Goal: Task Accomplishment & Management: Complete application form

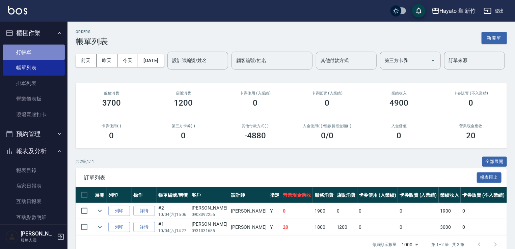
click at [45, 51] on link "打帳單" at bounding box center [34, 53] width 62 height 16
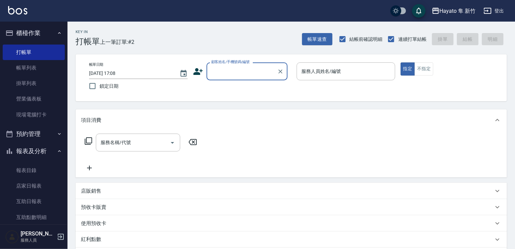
click at [219, 76] on input "顧客姓名/手機號碼/編號" at bounding box center [241, 71] width 65 height 12
click at [195, 73] on icon at bounding box center [197, 71] width 9 height 7
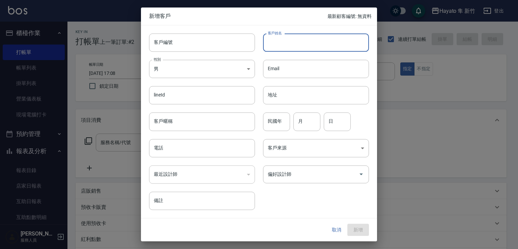
click at [325, 34] on input "客戶姓名" at bounding box center [316, 42] width 106 height 18
type input "[PERSON_NAME]"
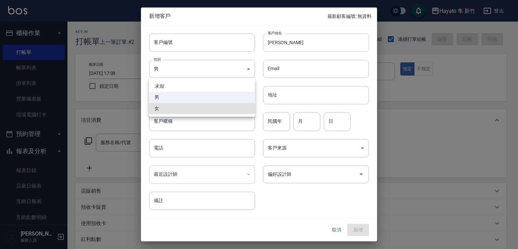
type input "[DEMOGRAPHIC_DATA]"
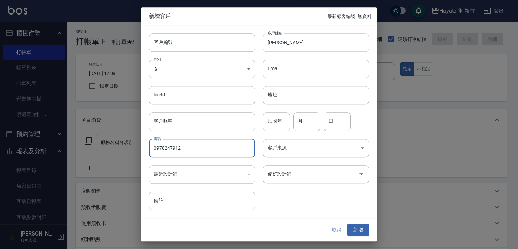
type input "0978247912"
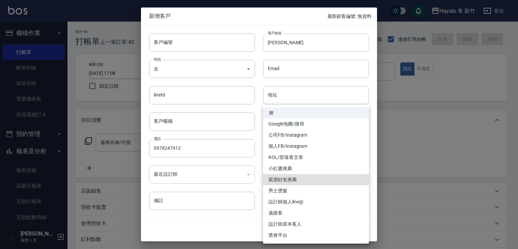
type input "親朋好友推薦"
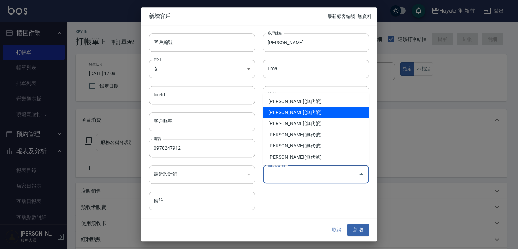
type input "[PERSON_NAME]"
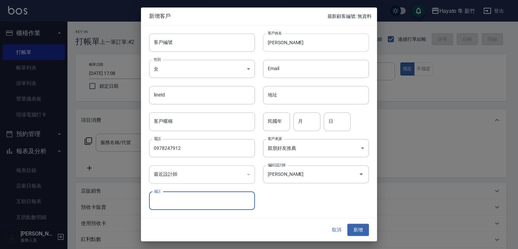
click at [347, 224] on button "新增" at bounding box center [358, 230] width 22 height 12
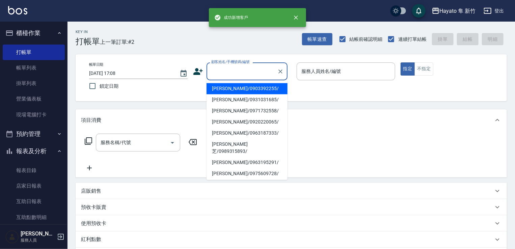
click at [219, 69] on input "顧客姓名/手機號碼/編號" at bounding box center [241, 71] width 65 height 12
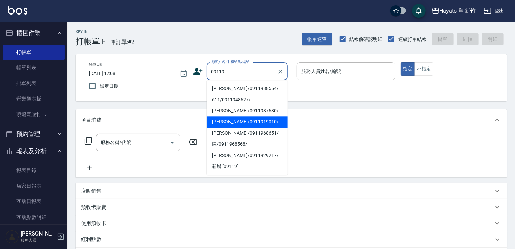
click at [258, 117] on li "[PERSON_NAME]/0911919010/" at bounding box center [246, 121] width 81 height 11
type input "[PERSON_NAME]/0911919010/"
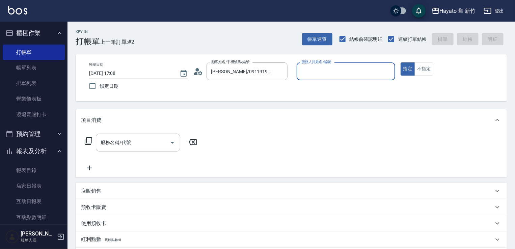
type input "Kimi(無代號)"
click at [277, 123] on div "項目消費" at bounding box center [287, 120] width 412 height 7
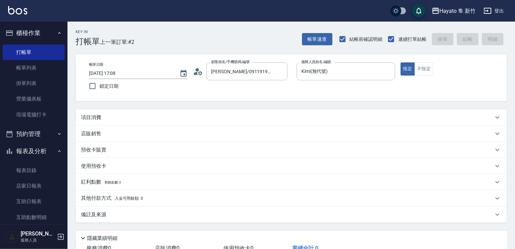
click at [157, 116] on div "項目消費" at bounding box center [287, 117] width 412 height 7
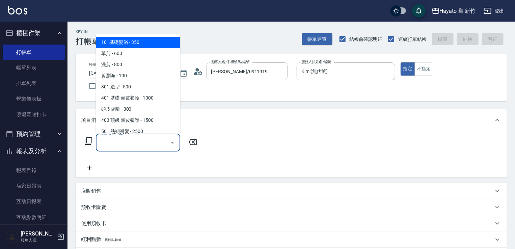
click at [148, 146] on input "服務名稱/代號" at bounding box center [133, 143] width 68 height 12
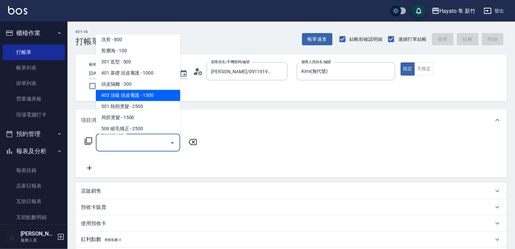
scroll to position [67, 0]
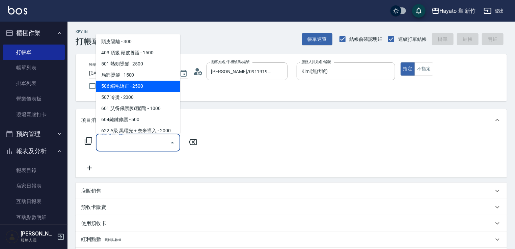
click at [137, 87] on span "506 縮毛矯正 - 2500" at bounding box center [138, 86] width 84 height 11
type input "506 縮毛矯正 (506)"
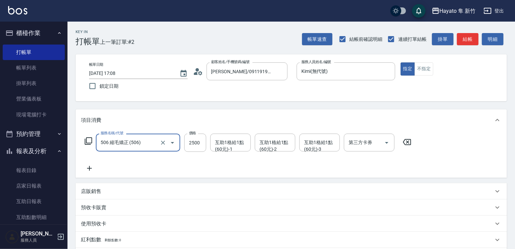
scroll to position [107, 0]
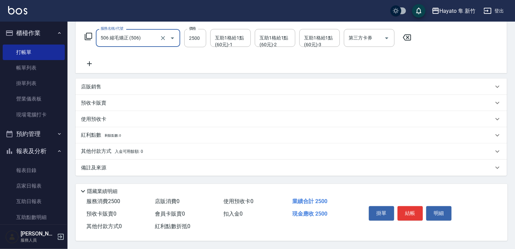
click at [171, 160] on div "備註及來源 備註 備註 訂單來源 ​ 訂單來源" at bounding box center [291, 168] width 431 height 16
click at [191, 160] on div "備註及來源" at bounding box center [291, 168] width 431 height 16
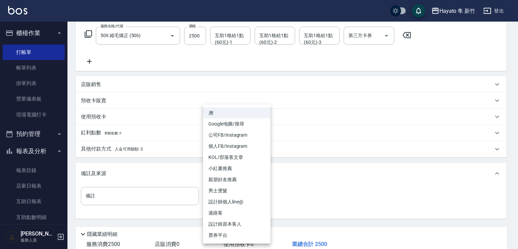
click at [219, 191] on body "Hayato 隼 新竹 登出 櫃檯作業 打帳單 帳單列表 掛單列表 營業儀表板 現場電腦打卡 預約管理 預約管理 報表及分析 報表目錄 店家日報表 互助日報表…" at bounding box center [259, 92] width 518 height 399
click at [234, 223] on li "設計師原本客人" at bounding box center [236, 224] width 67 height 11
type input "設計師原本客人"
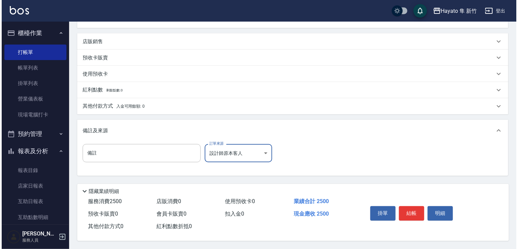
scroll to position [152, 0]
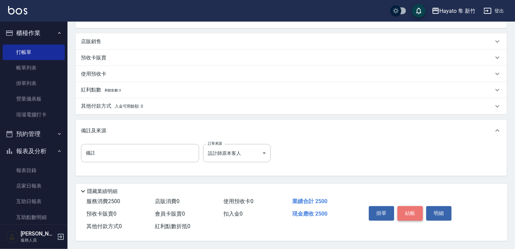
click at [409, 208] on button "結帳" at bounding box center [409, 213] width 25 height 14
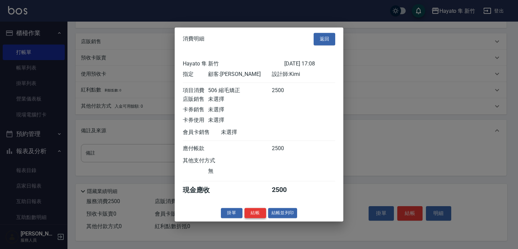
click at [258, 218] on button "結帳" at bounding box center [256, 213] width 22 height 10
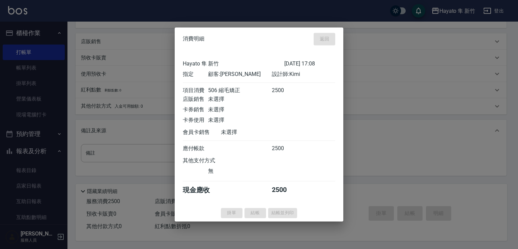
type input "[DATE] 17:09"
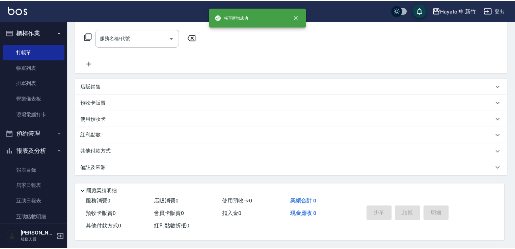
scroll to position [0, 0]
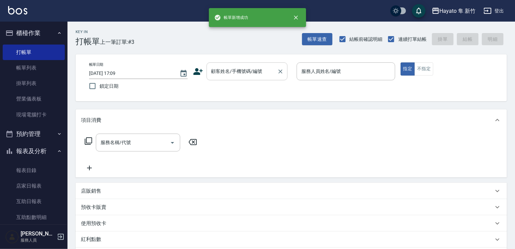
click at [225, 73] on input "顧客姓名/手機號碼/編號" at bounding box center [241, 71] width 65 height 12
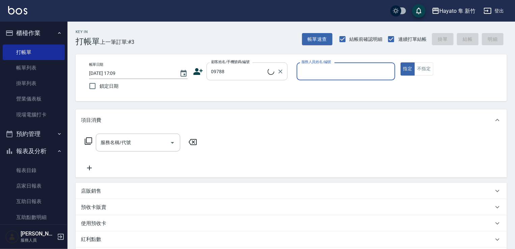
click at [225, 65] on input "09788" at bounding box center [238, 71] width 58 height 12
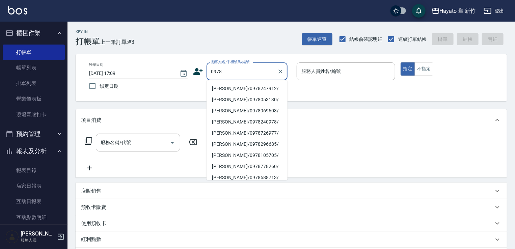
click at [254, 89] on li "[PERSON_NAME]/0978247912/" at bounding box center [246, 88] width 81 height 11
type input "[PERSON_NAME]/0978247912/"
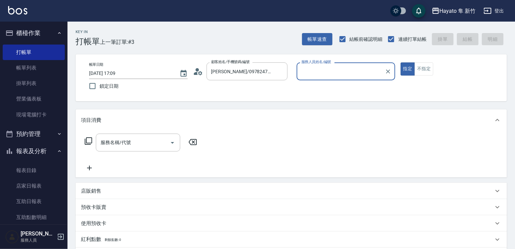
type input "Kimi(無代號)"
click at [108, 141] on input "服務名稱/代號" at bounding box center [133, 143] width 68 height 12
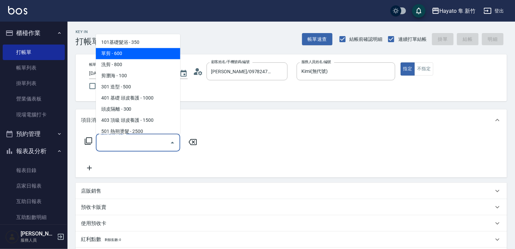
click at [137, 57] on span "單剪 - 600" at bounding box center [138, 53] width 84 height 11
type input "單剪(102)"
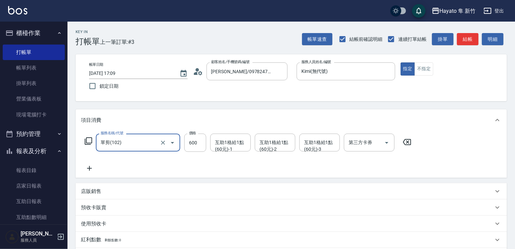
drag, startPoint x: 90, startPoint y: 169, endPoint x: 92, endPoint y: 164, distance: 5.4
click at [92, 164] on icon at bounding box center [89, 168] width 17 height 8
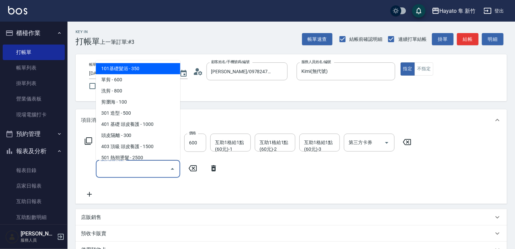
click at [129, 166] on input "服務名稱/代號" at bounding box center [133, 169] width 68 height 12
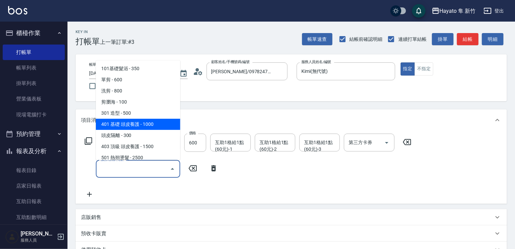
scroll to position [117, 0]
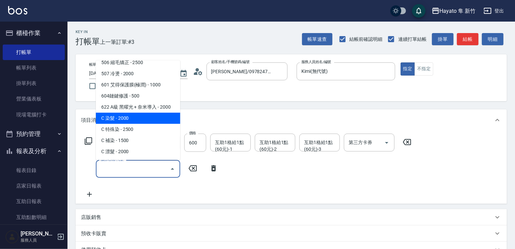
click at [140, 116] on span "C 染髮 - 2000" at bounding box center [138, 118] width 84 height 11
type input "C 染髮(701)"
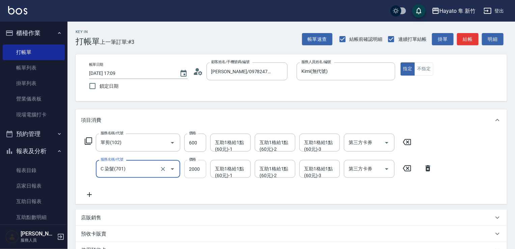
click at [201, 170] on input "2000" at bounding box center [195, 169] width 22 height 18
type input "2300"
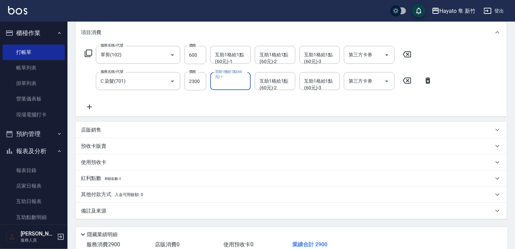
scroll to position [133, 0]
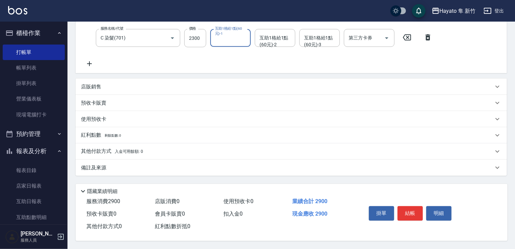
click at [142, 172] on div "備註及來源" at bounding box center [291, 168] width 431 height 16
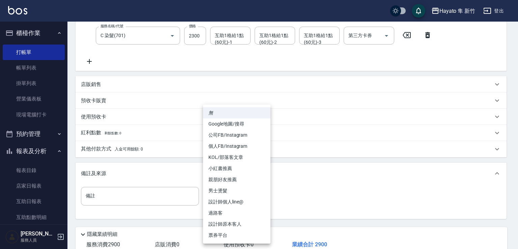
click at [235, 200] on body "Hayato 隼 新竹 登出 櫃檯作業 打帳單 帳單列表 掛單列表 營業儀表板 現場電腦打卡 預約管理 預約管理 報表及分析 報表目錄 店家日報表 互助日報表…" at bounding box center [259, 79] width 518 height 425
click at [228, 179] on li "親朋好友推薦" at bounding box center [236, 179] width 67 height 11
type input "親朋好友推薦"
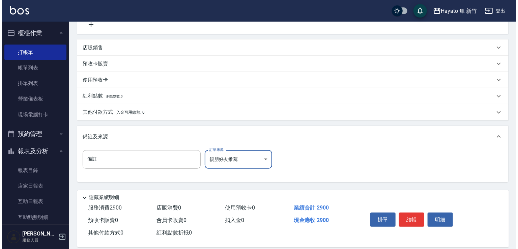
scroll to position [178, 0]
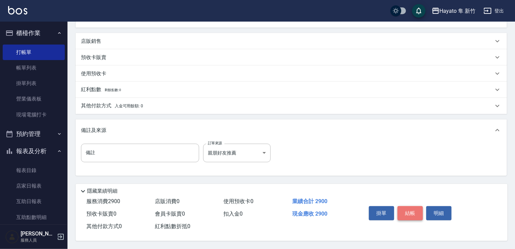
click at [413, 209] on button "結帳" at bounding box center [409, 213] width 25 height 14
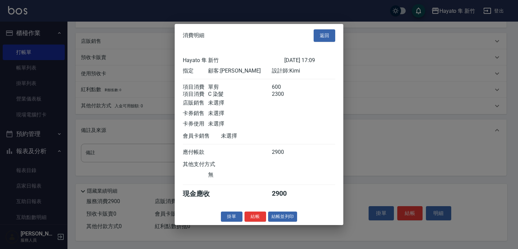
click at [256, 221] on button "結帳" at bounding box center [256, 216] width 22 height 10
click at [259, 221] on div "掛單 結帳 結帳並列印" at bounding box center [259, 216] width 169 height 10
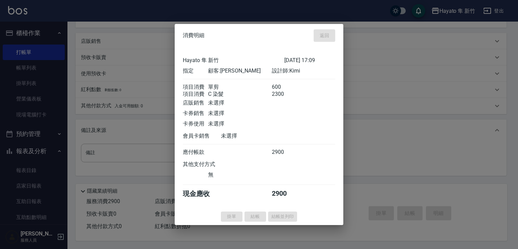
type input "[DATE] 17:10"
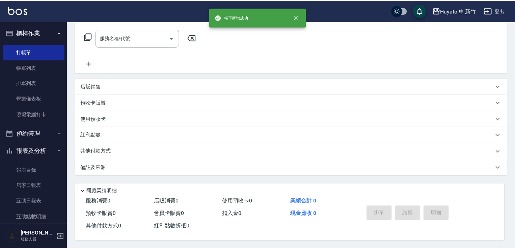
scroll to position [0, 0]
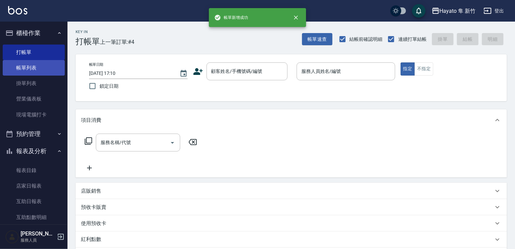
click at [48, 71] on link "帳單列表" at bounding box center [34, 68] width 62 height 16
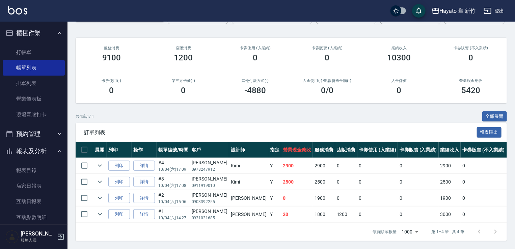
scroll to position [71, 0]
